Goal: Transaction & Acquisition: Purchase product/service

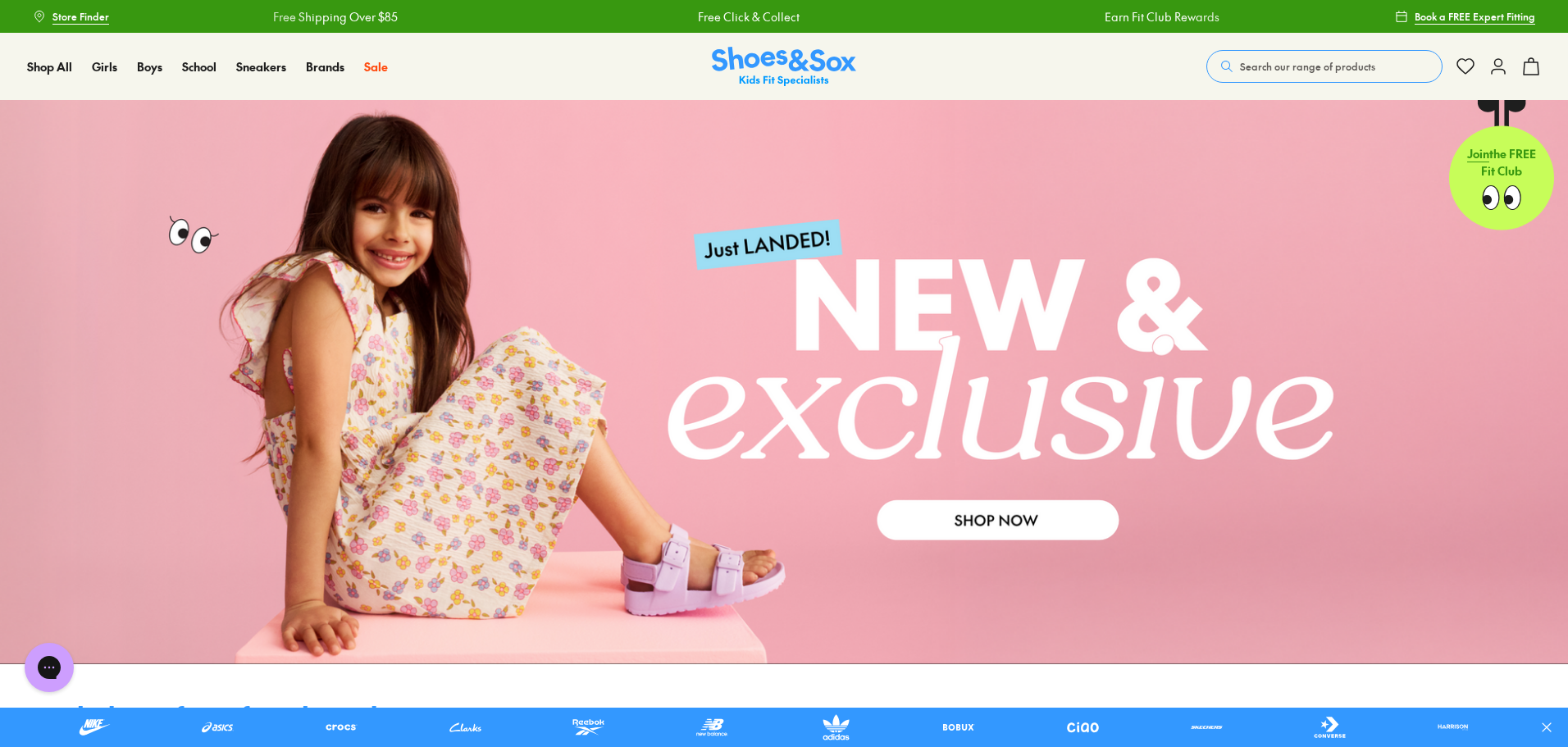
click at [1364, 56] on button "Search our range of products" at bounding box center [1324, 66] width 236 height 33
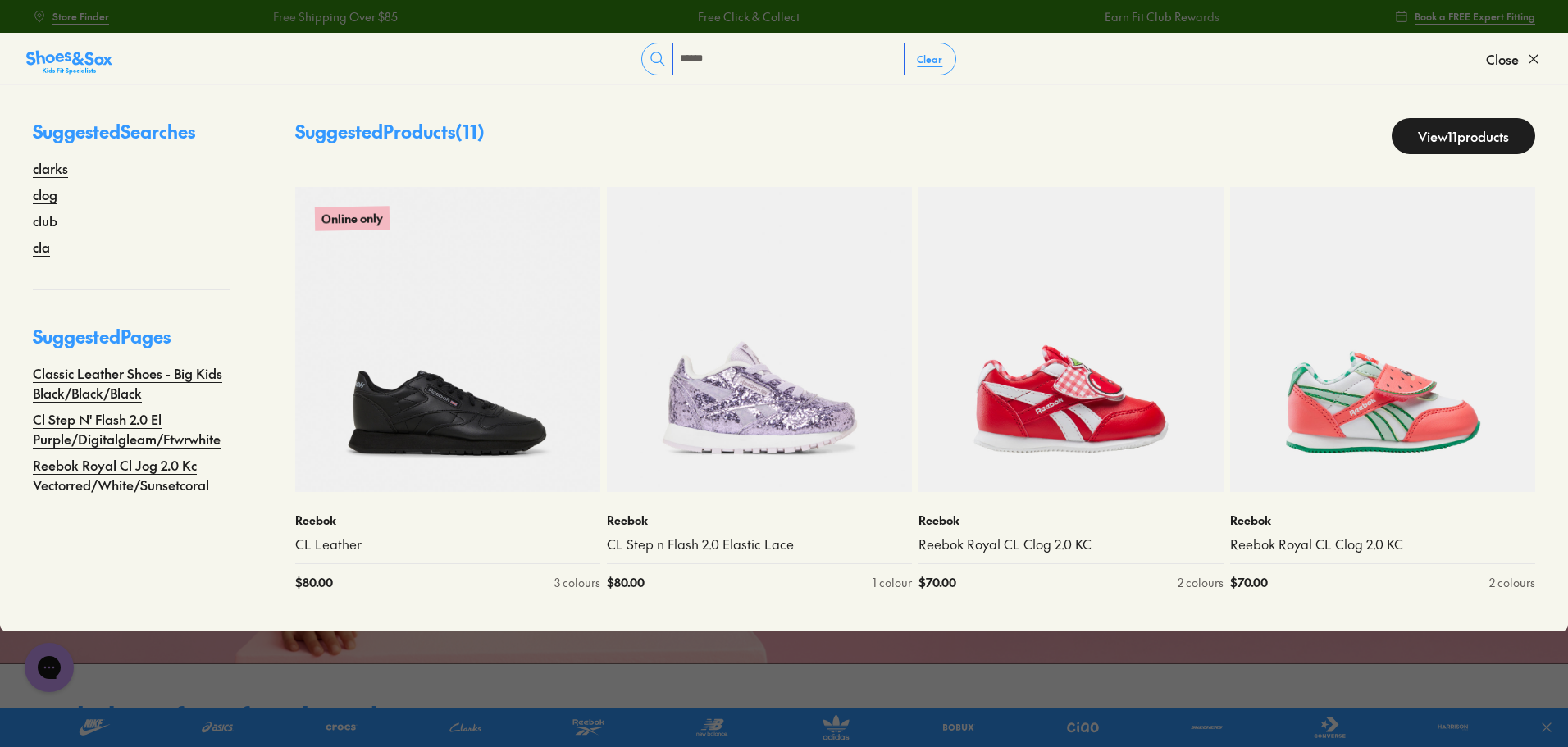
type input "******"
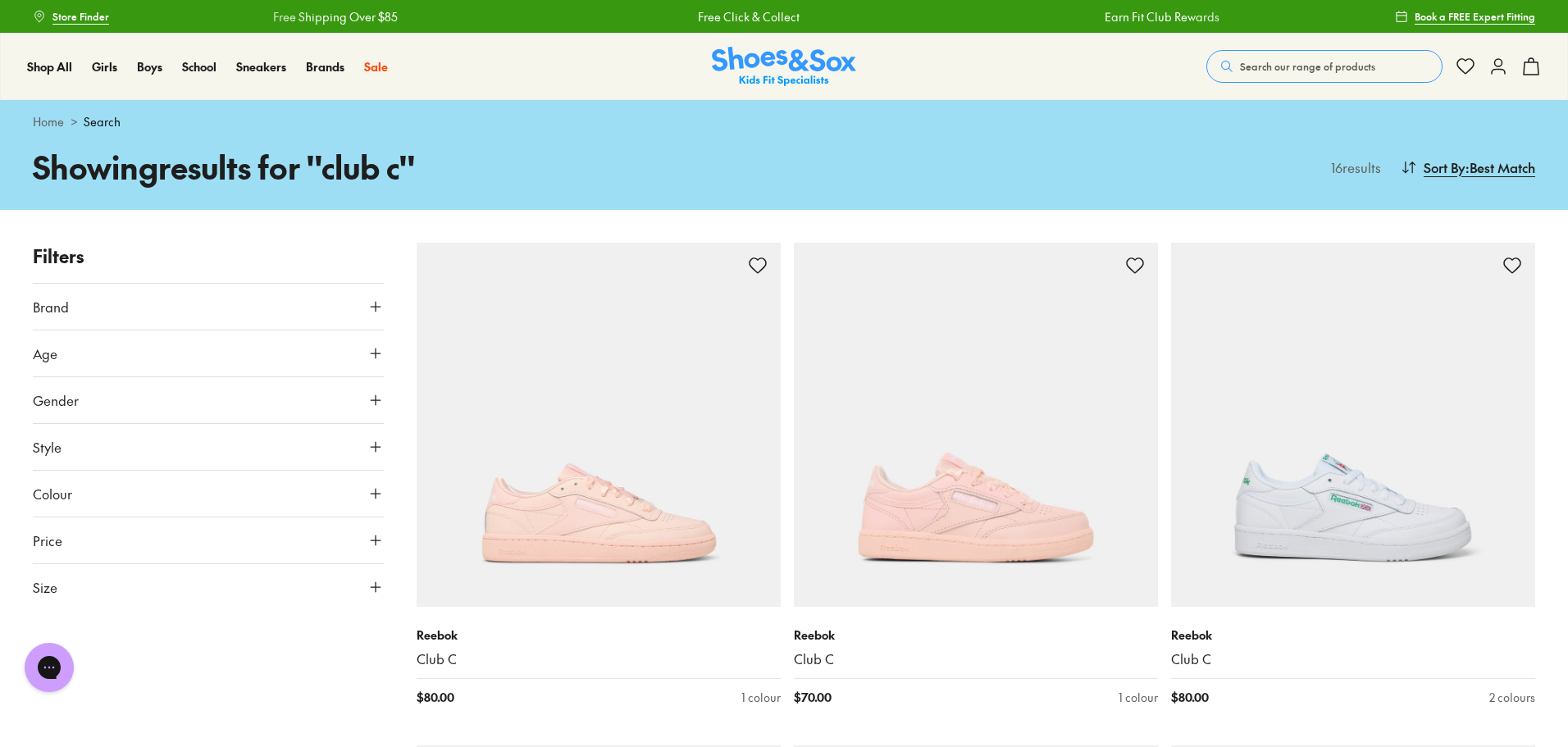
scroll to position [654, 0]
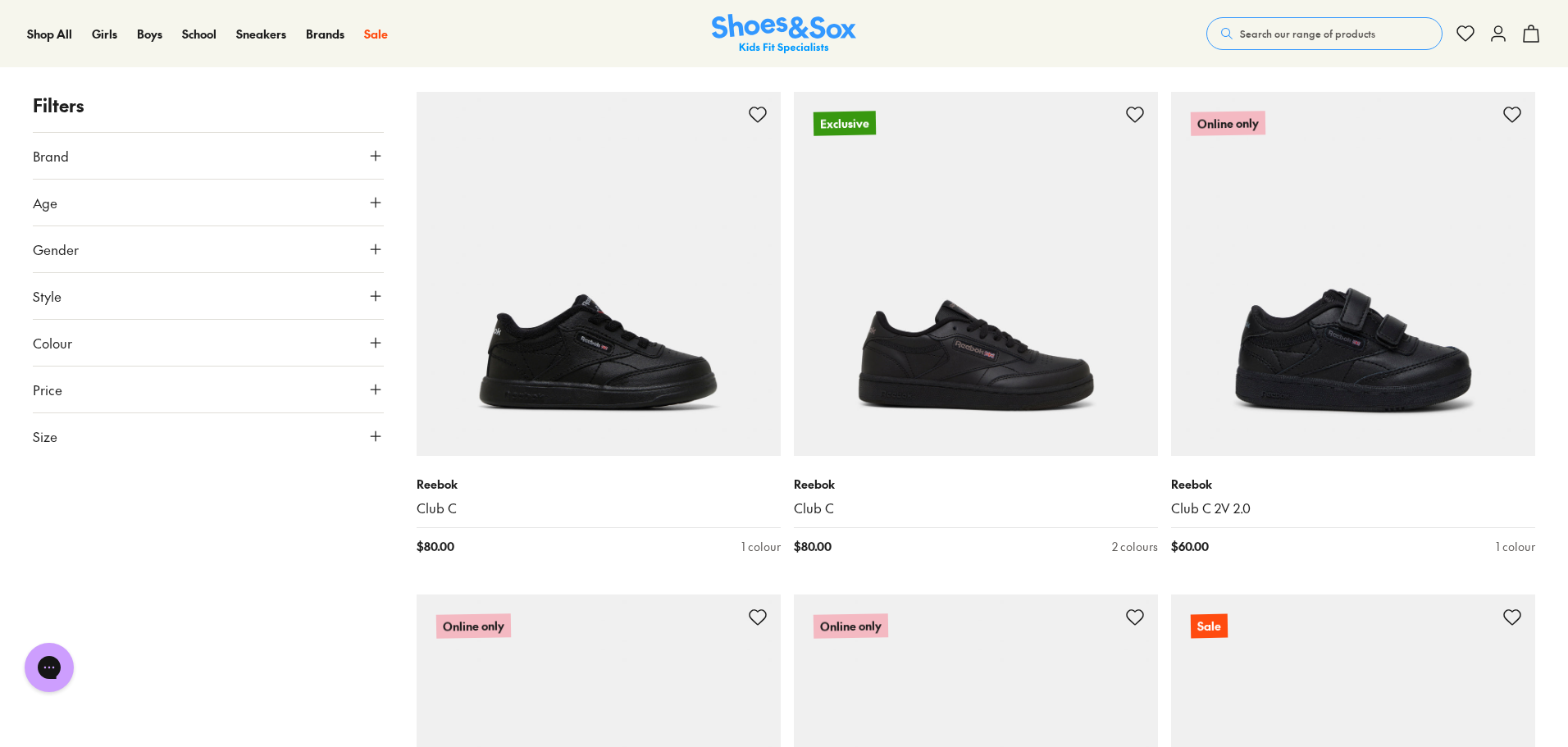
click at [1252, 33] on span "Search our range of products" at bounding box center [1306, 33] width 135 height 14
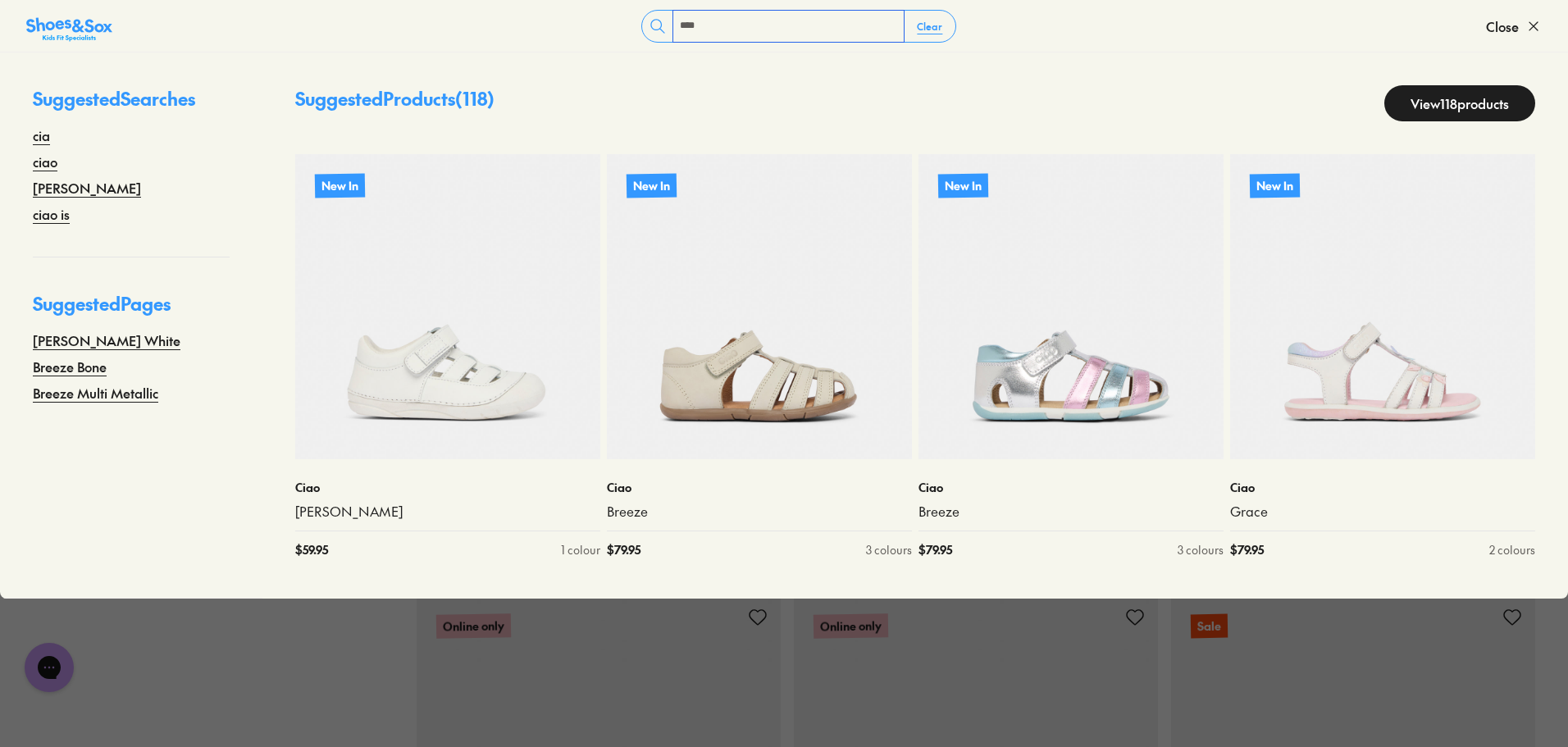
type input "****"
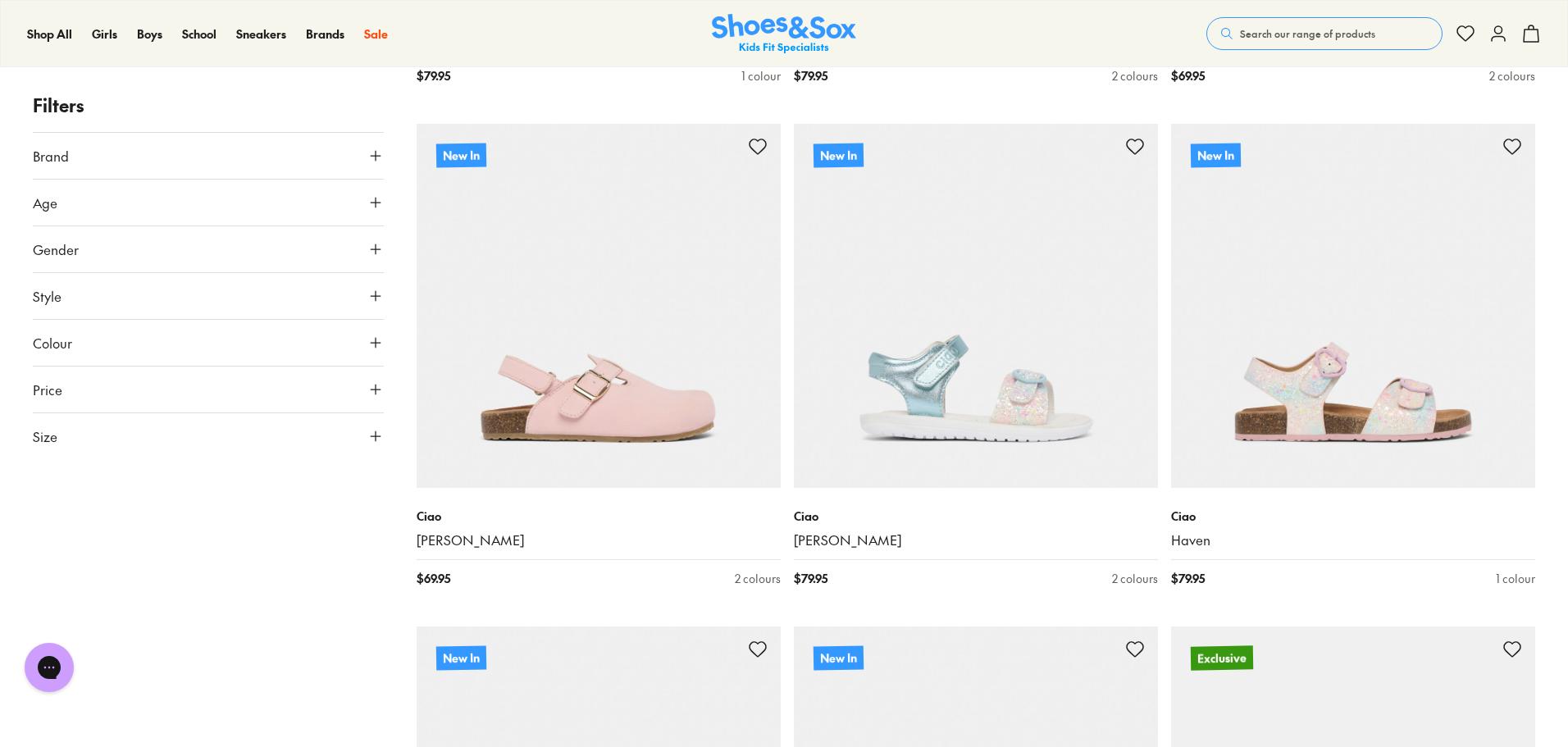
scroll to position [3647, 0]
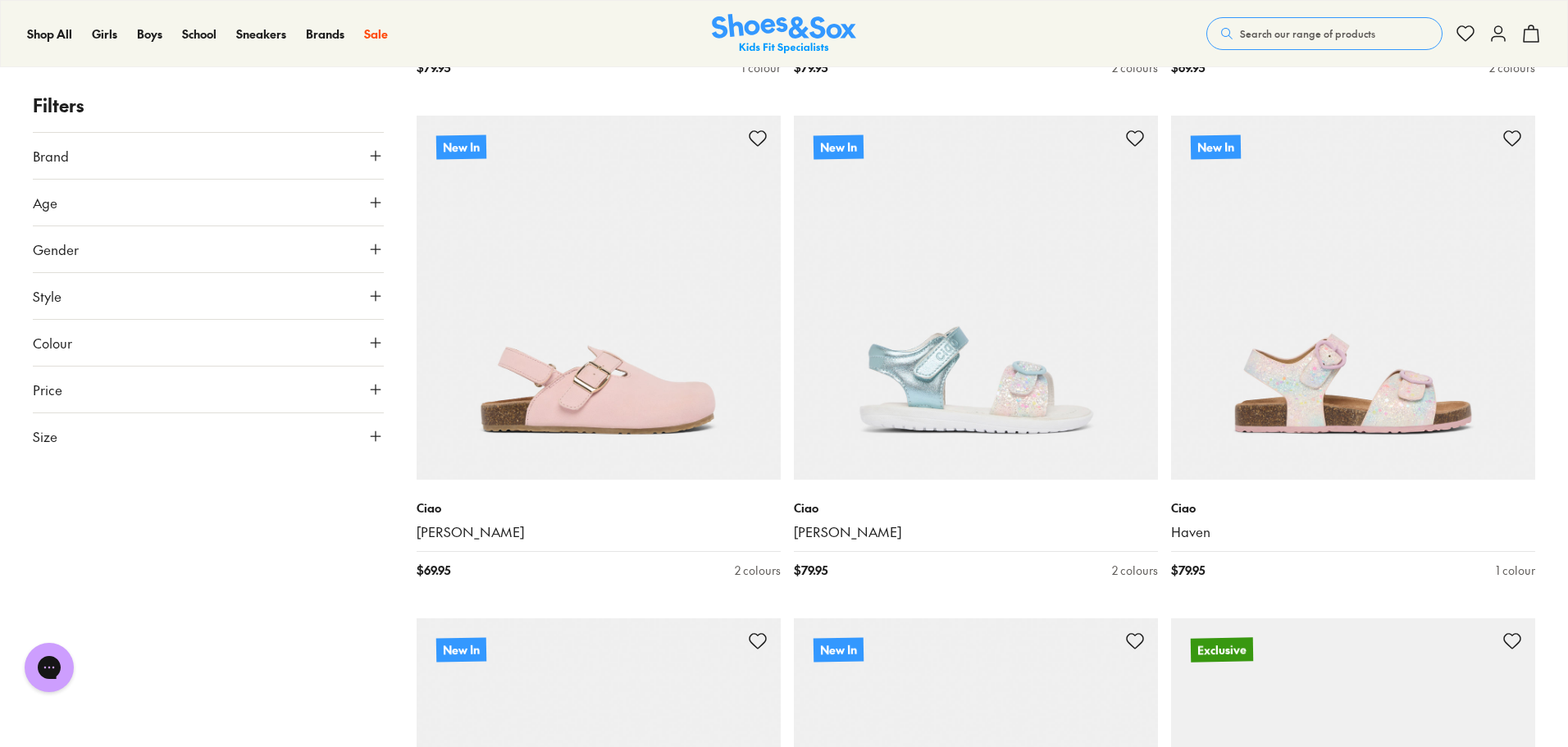
drag, startPoint x: 1571, startPoint y: 5, endPoint x: 1558, endPoint y: 207, distance: 202.4
click at [1553, 201] on div "Filters Brand Ciao ( 118 ) Age Youth ( 59 ) Infant/Toddler ( 47 ) Senior ( 7 ) …" at bounding box center [784, 105] width 1568 height 7085
drag, startPoint x: 1566, startPoint y: 368, endPoint x: 1573, endPoint y: 408, distance: 40.6
click at [1567, 414] on html "Skip to Main Content Store Finder Free Shipping Over $85 Free Click & Collect E…" at bounding box center [784, 413] width 1568 height 8120
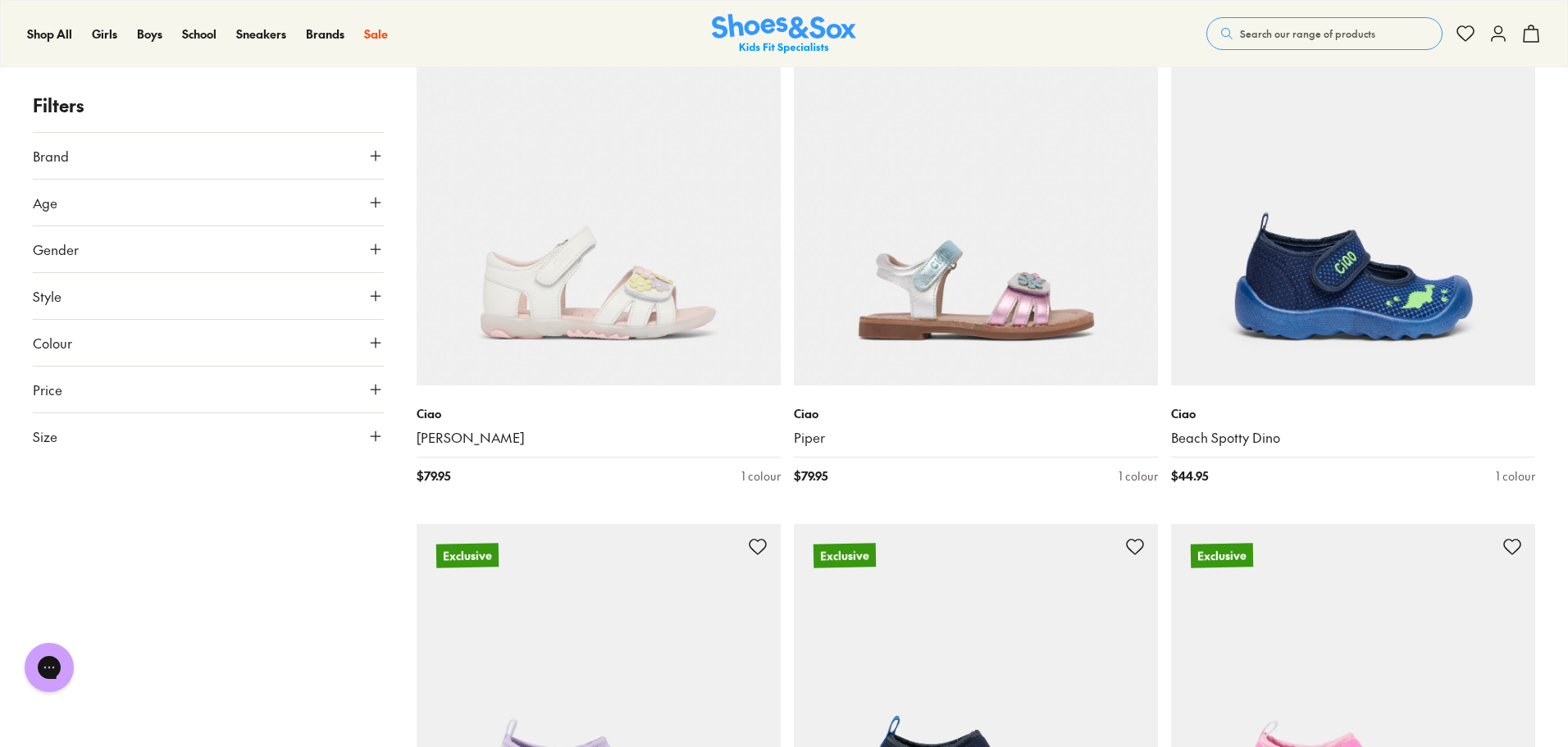
scroll to position [4324, 0]
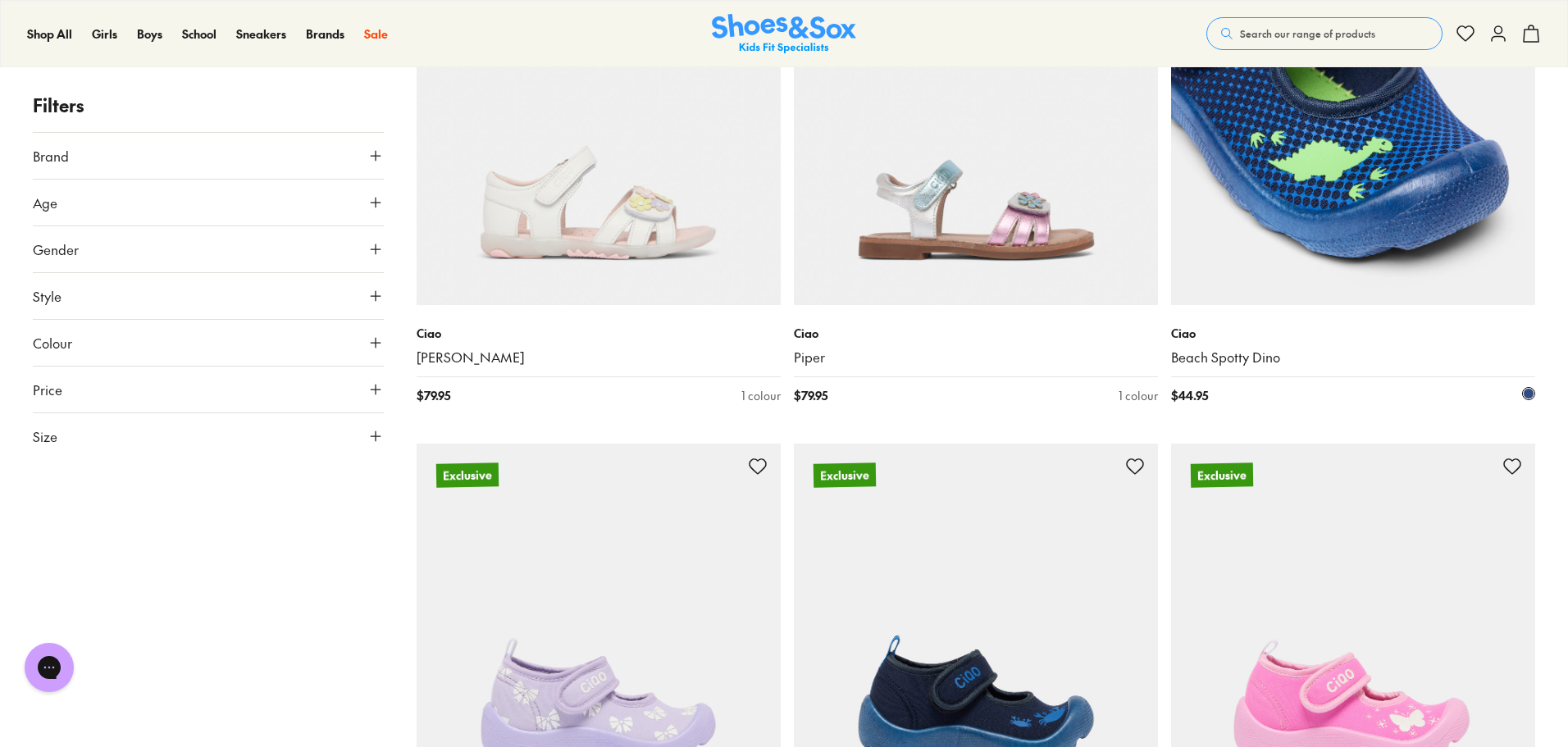
click at [1328, 269] on img at bounding box center [1352, 123] width 364 height 365
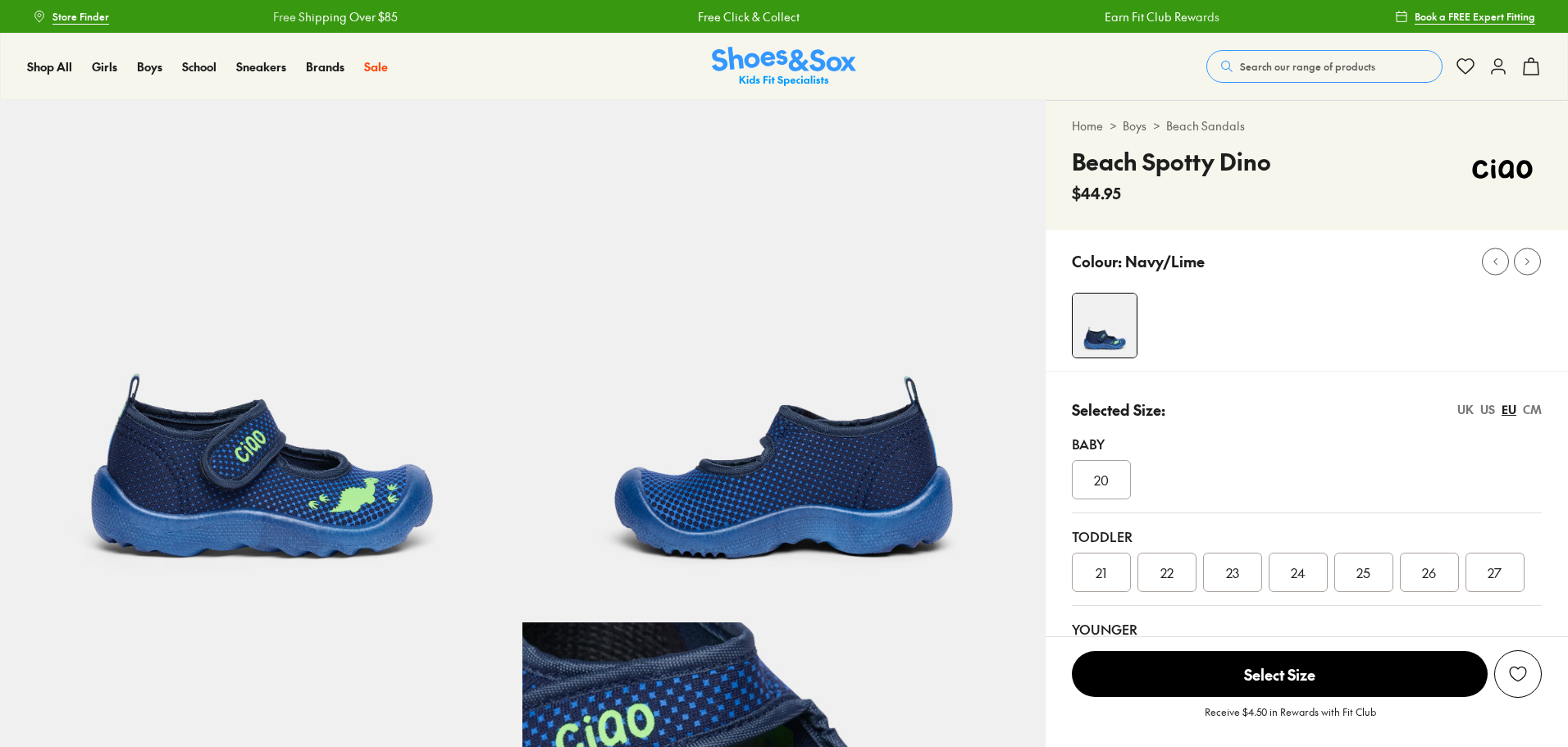
select select "*"
